Goal: Navigation & Orientation: Find specific page/section

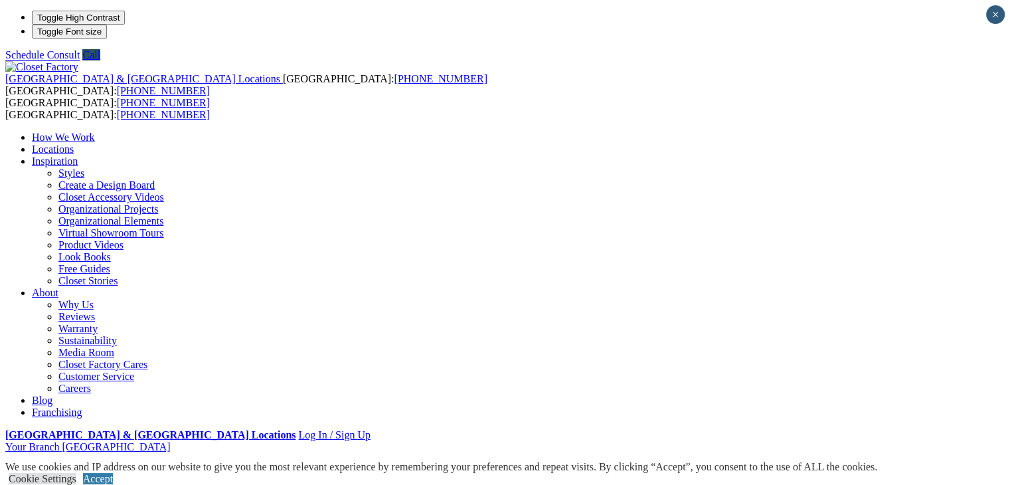
click at [76, 476] on link "Closet Organizers" at bounding box center [96, 481] width 76 height 11
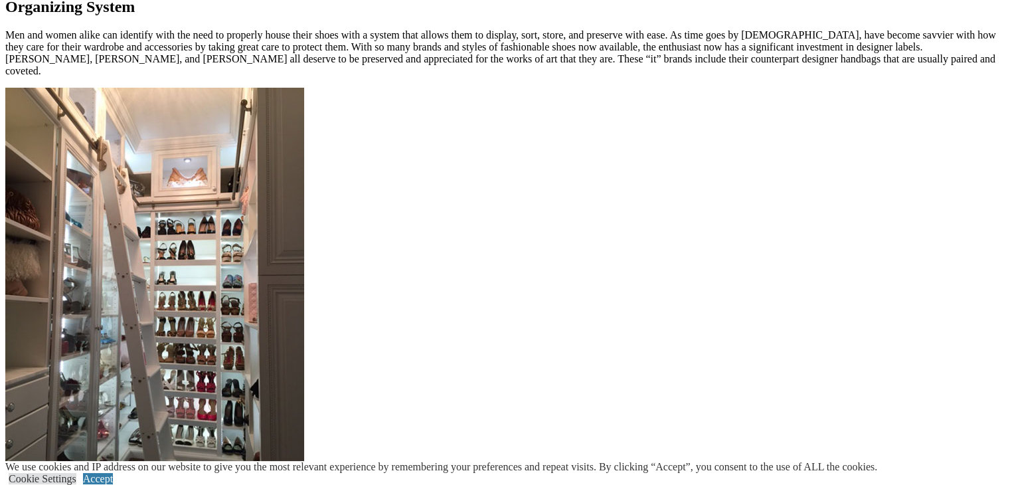
scroll to position [1581, 0]
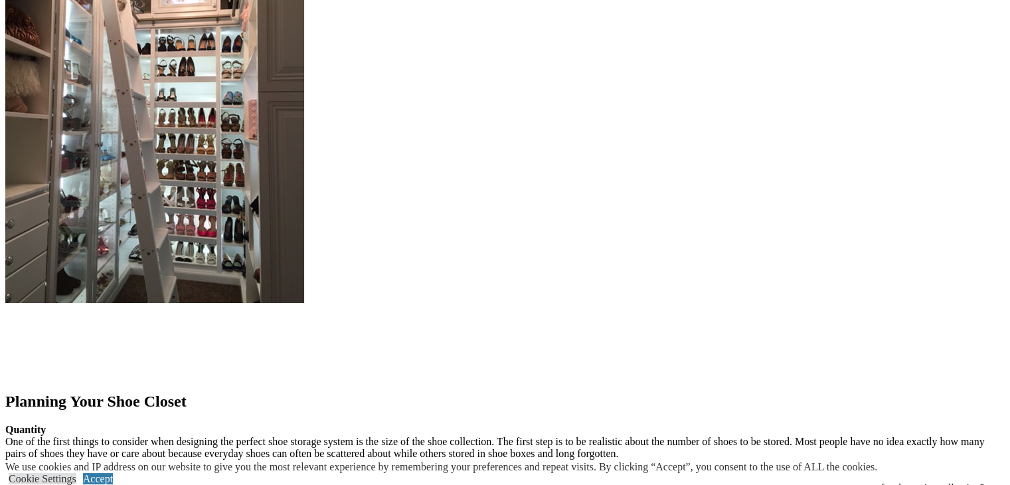
drag, startPoint x: 392, startPoint y: 98, endPoint x: 282, endPoint y: 120, distance: 111.8
